Goal: Information Seeking & Learning: Check status

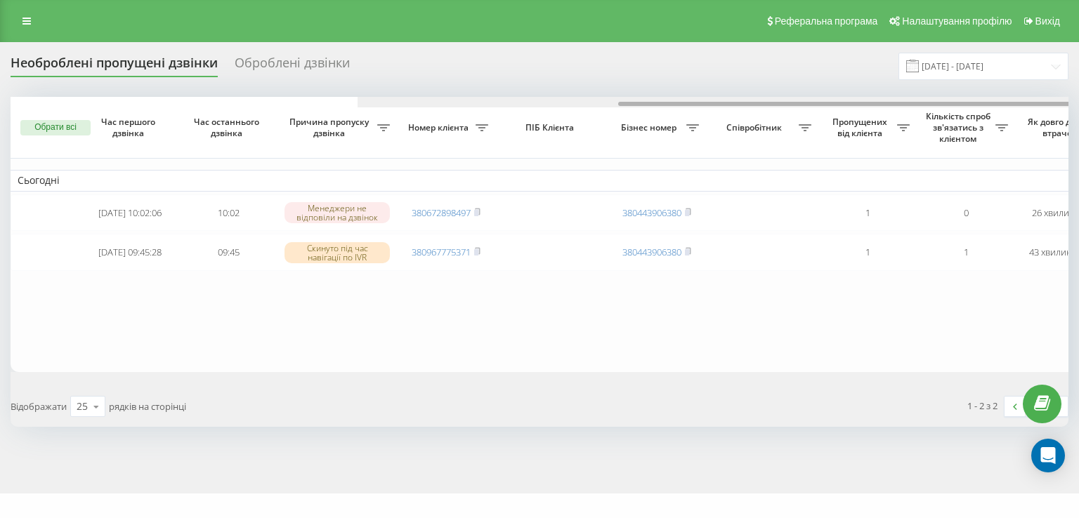
scroll to position [0, 346]
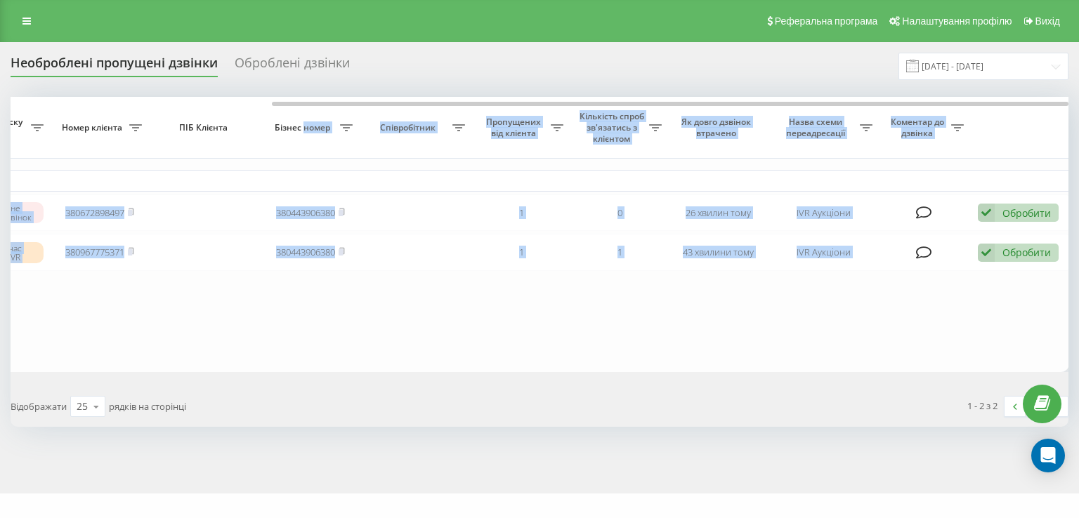
drag, startPoint x: 447, startPoint y: 101, endPoint x: 305, endPoint y: 108, distance: 142.0
click at [305, 108] on div "Обрати всі Час першого дзвінка Час останнього дзвінка Причина пропуску дзвінка …" at bounding box center [540, 234] width 1058 height 275
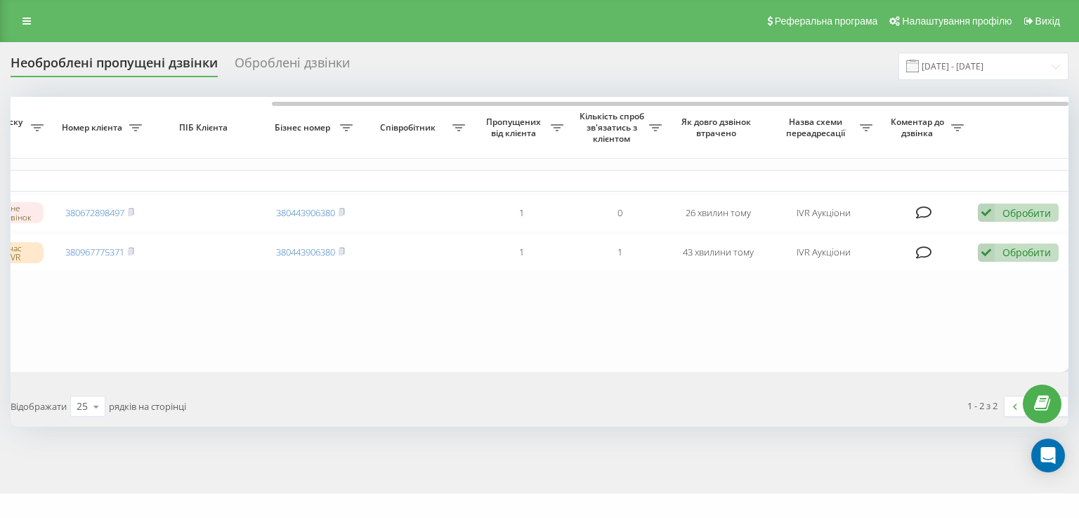
click at [435, 77] on div "Необроблені пропущені дзвінки Оброблені дзвінки [DATE] - [DATE]" at bounding box center [540, 66] width 1058 height 27
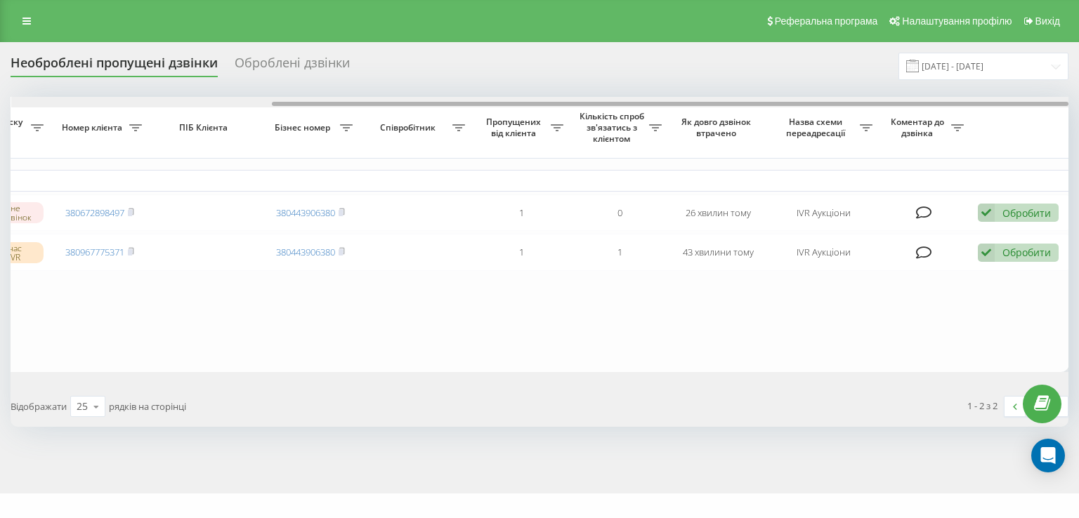
click at [366, 109] on th "Співробітник" at bounding box center [416, 128] width 112 height 62
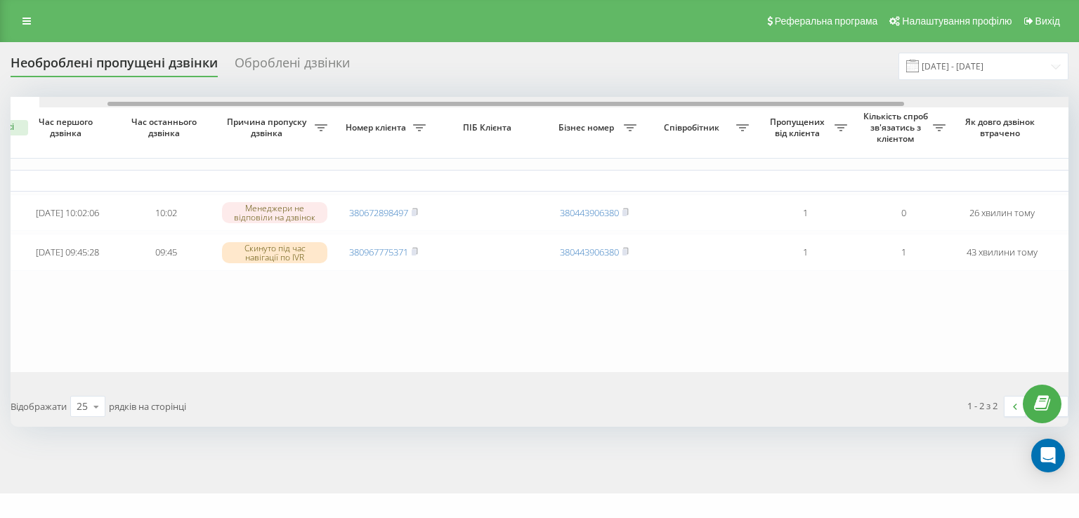
scroll to position [0, 0]
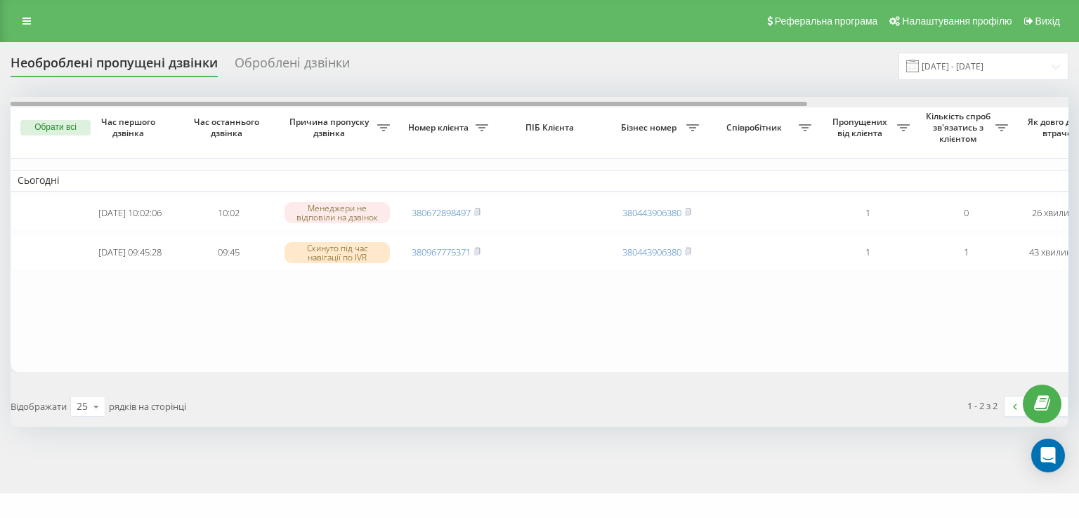
drag, startPoint x: 362, startPoint y: 102, endPoint x: 81, endPoint y: 91, distance: 281.2
click at [81, 91] on div "Необроблені пропущені дзвінки Оброблені дзвінки [DATE] - [DATE] Обрати всі Час …" at bounding box center [540, 240] width 1058 height 374
